Goal: Navigation & Orientation: Find specific page/section

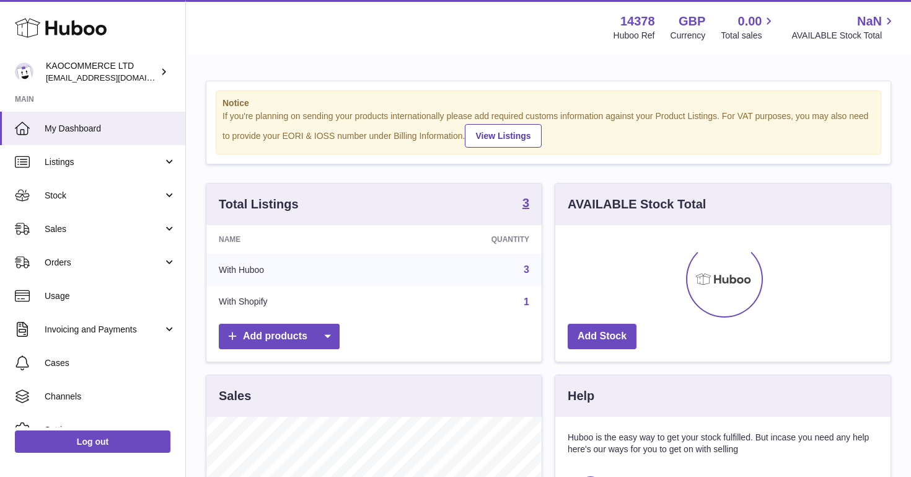
scroll to position [193, 335]
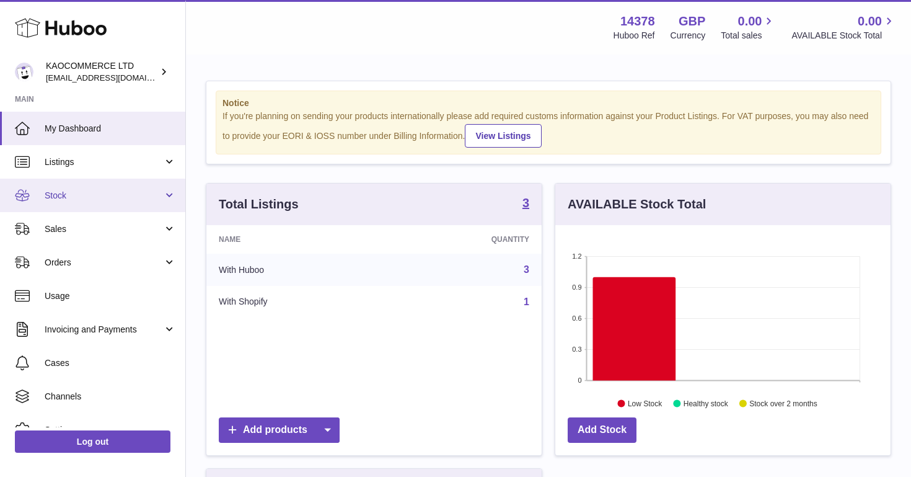
click at [135, 192] on span "Stock" at bounding box center [104, 196] width 118 height 12
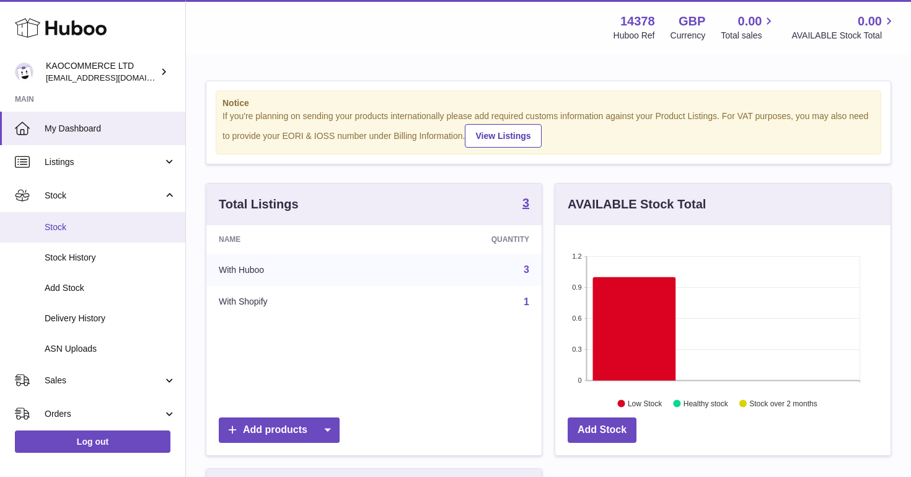
click at [69, 221] on link "Stock" at bounding box center [92, 227] width 185 height 30
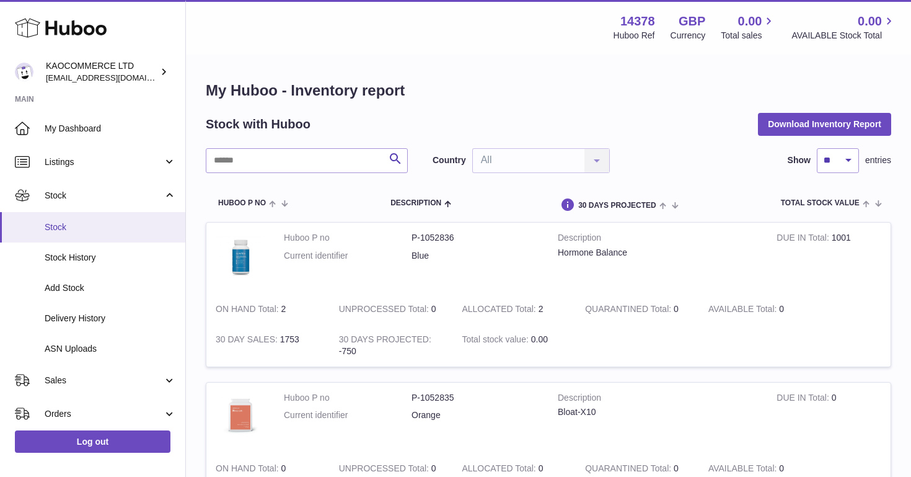
click at [66, 212] on link "Stock" at bounding box center [92, 227] width 185 height 30
click at [66, 196] on span "Stock" at bounding box center [104, 196] width 118 height 12
